Goal: Check status: Check status

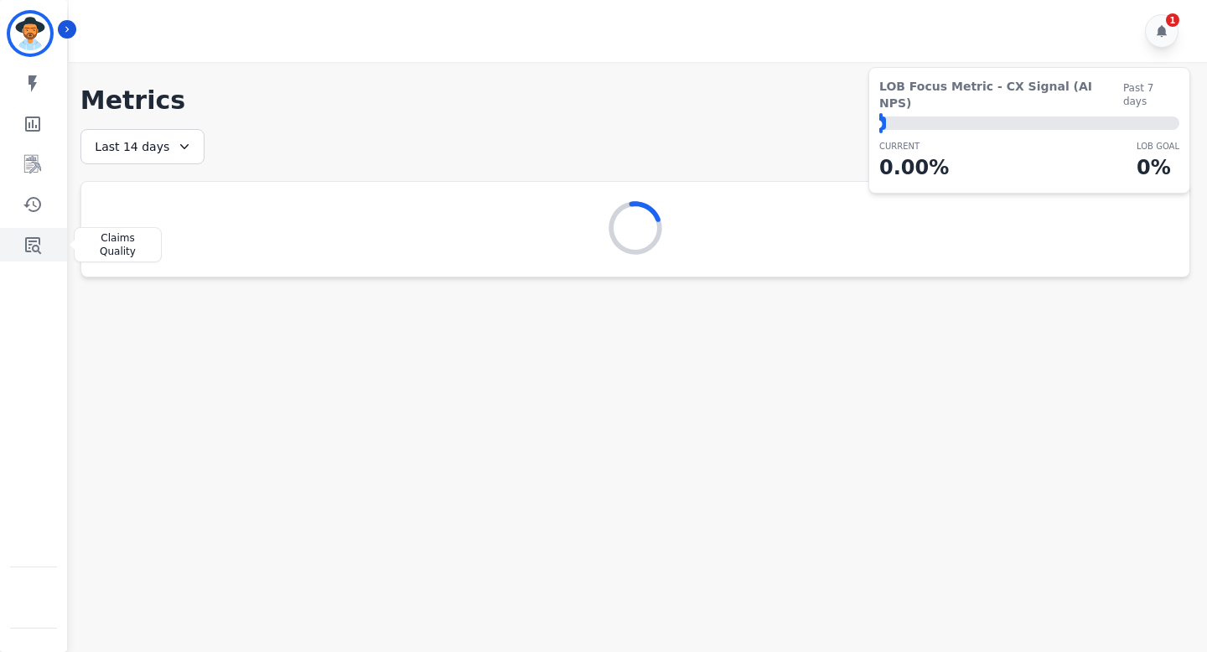
click at [29, 242] on icon "Sidebar" at bounding box center [33, 245] width 20 height 20
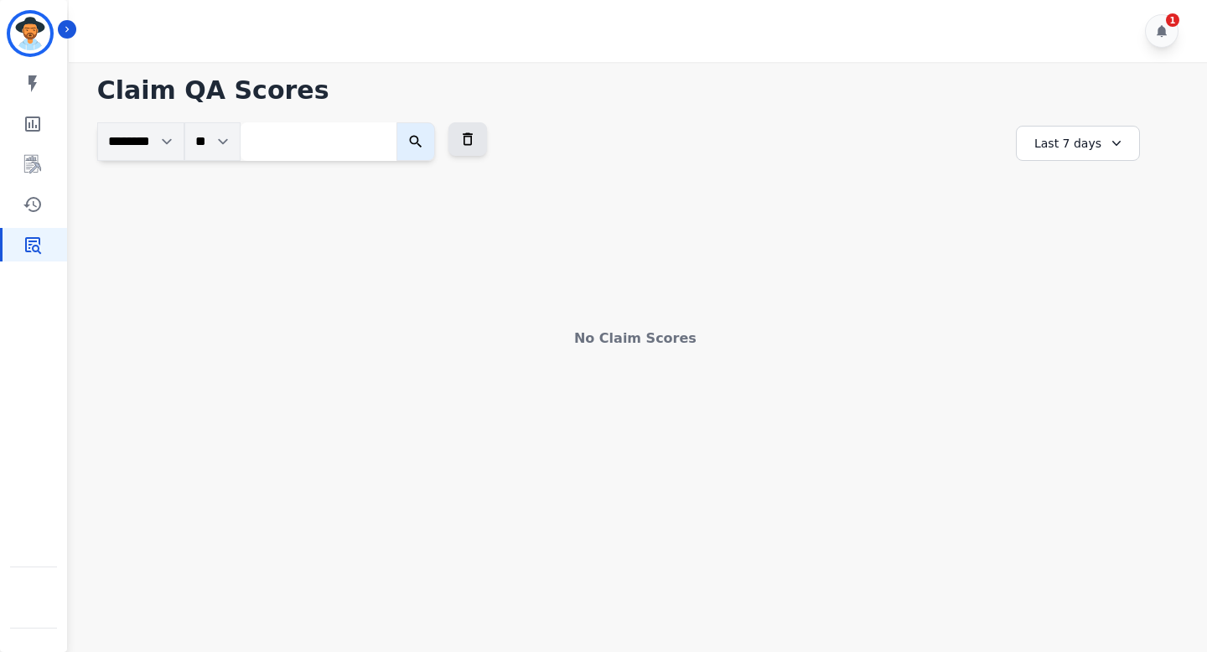
click at [1076, 132] on div "Last 7 days" at bounding box center [1078, 143] width 124 height 35
click at [1074, 266] on li "Last 14 days" at bounding box center [1089, 265] width 84 height 17
click at [1058, 146] on div "Last 14 days" at bounding box center [1078, 143] width 124 height 35
click at [1055, 288] on li "Last 30 days" at bounding box center [1089, 286] width 84 height 17
click at [1090, 129] on div "Last 30 days" at bounding box center [1078, 143] width 124 height 35
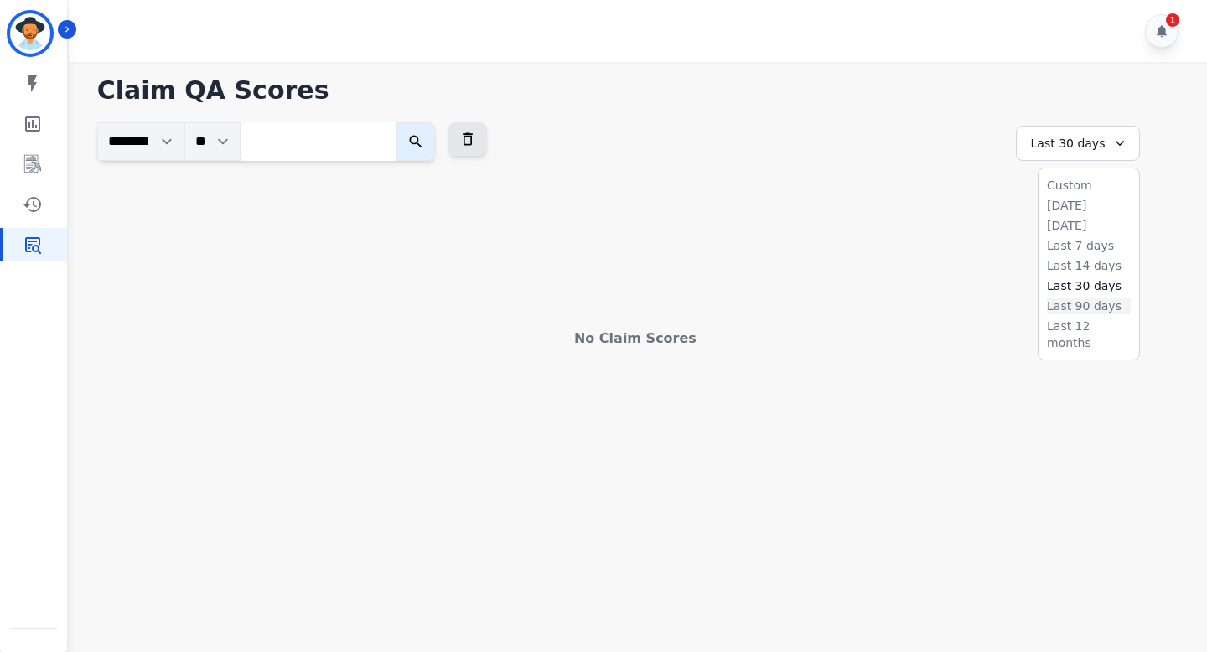
click at [1062, 300] on li "Last 90 days" at bounding box center [1089, 306] width 84 height 17
click at [1103, 136] on div "Last 90 days" at bounding box center [1078, 143] width 124 height 35
click at [1086, 324] on li "Last 12 months" at bounding box center [1089, 335] width 84 height 34
